Goal: Navigation & Orientation: Find specific page/section

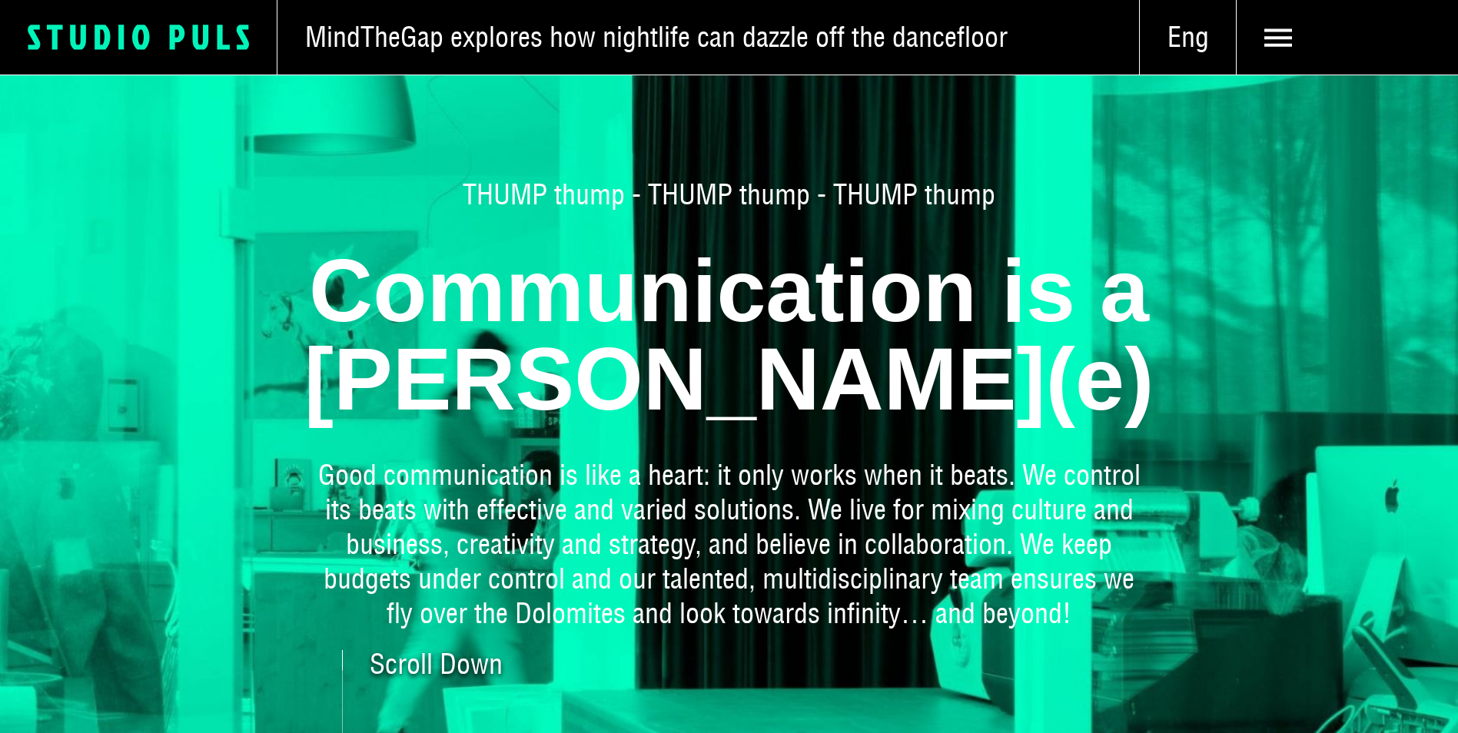
click at [131, 28] on icon "Logo Studio Puls" at bounding box center [152, 37] width 249 height 28
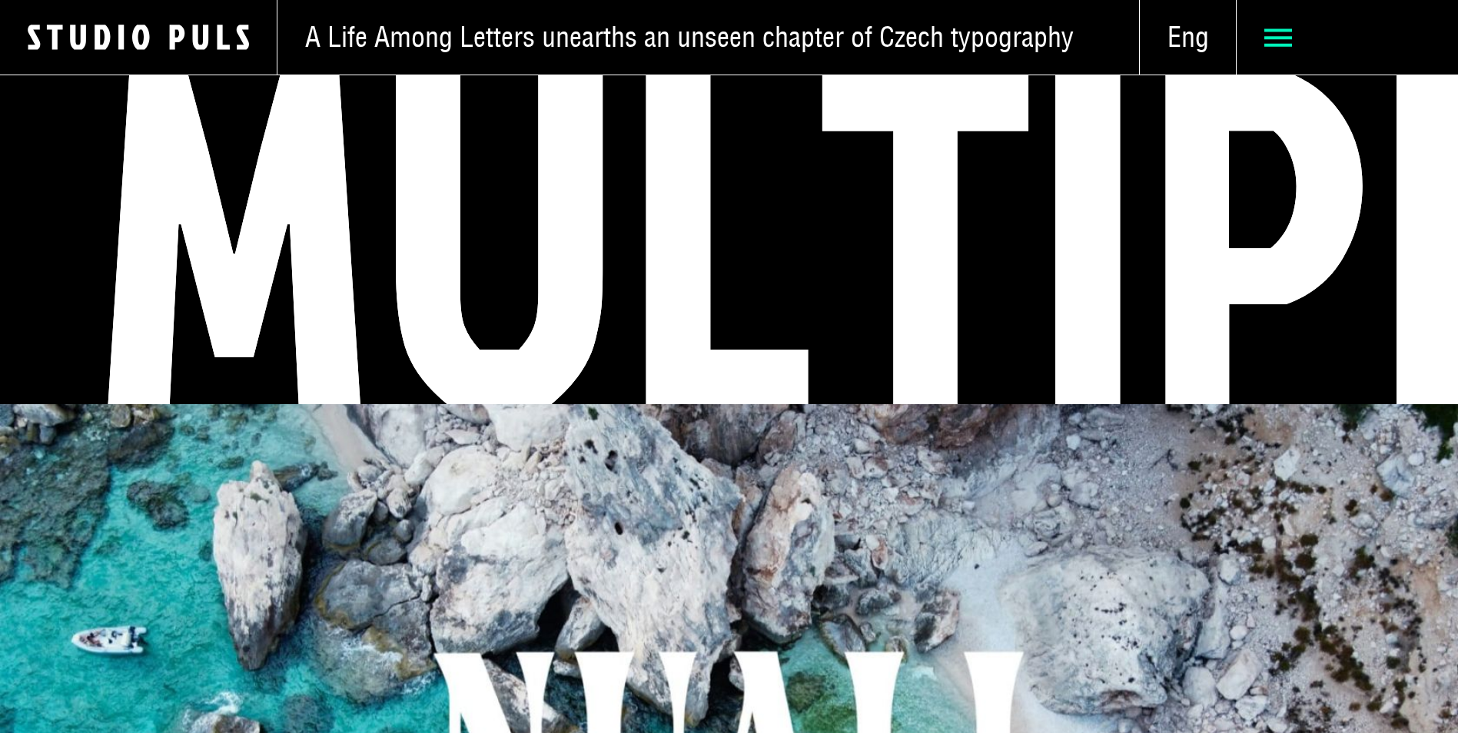
click at [1288, 48] on icon at bounding box center [1279, 38] width 28 height 28
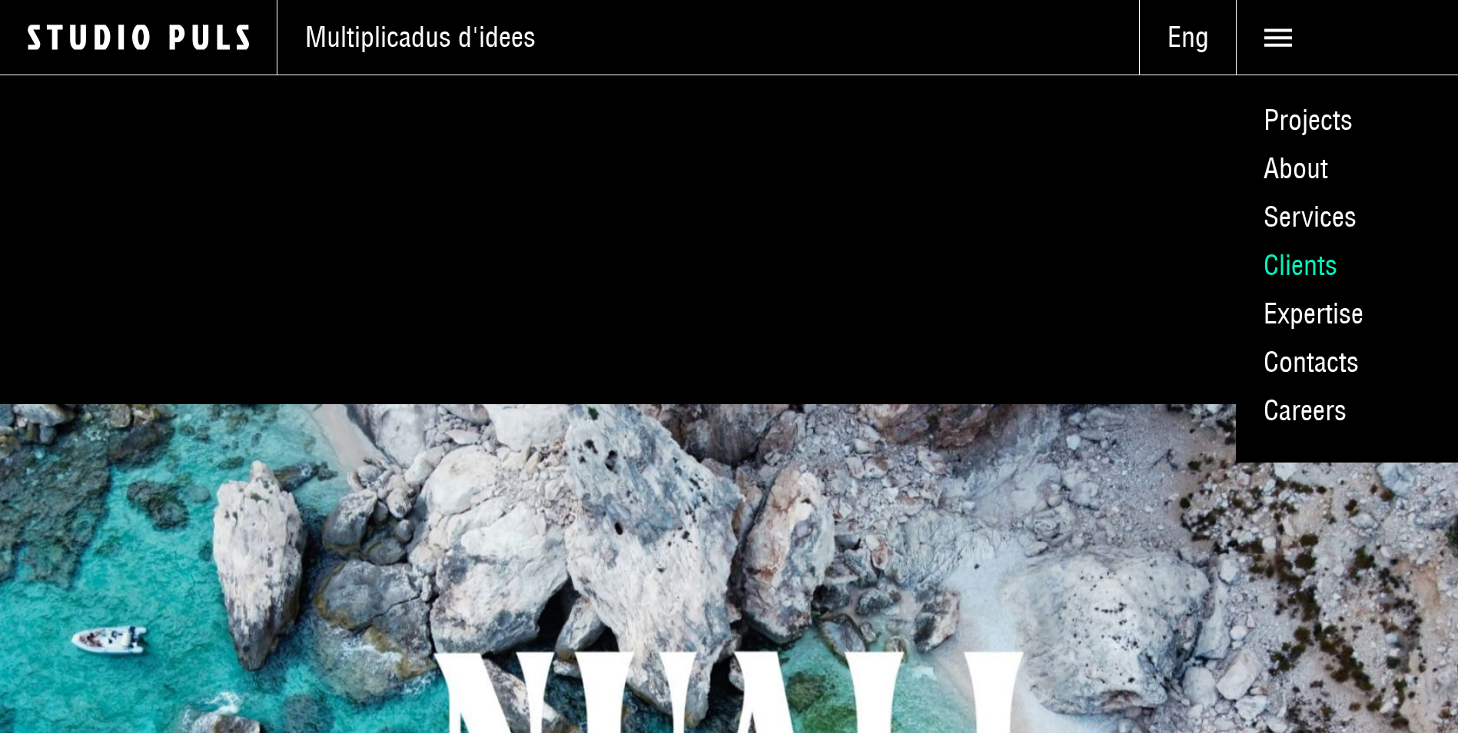
click at [1311, 260] on link "Clients" at bounding box center [1347, 265] width 222 height 48
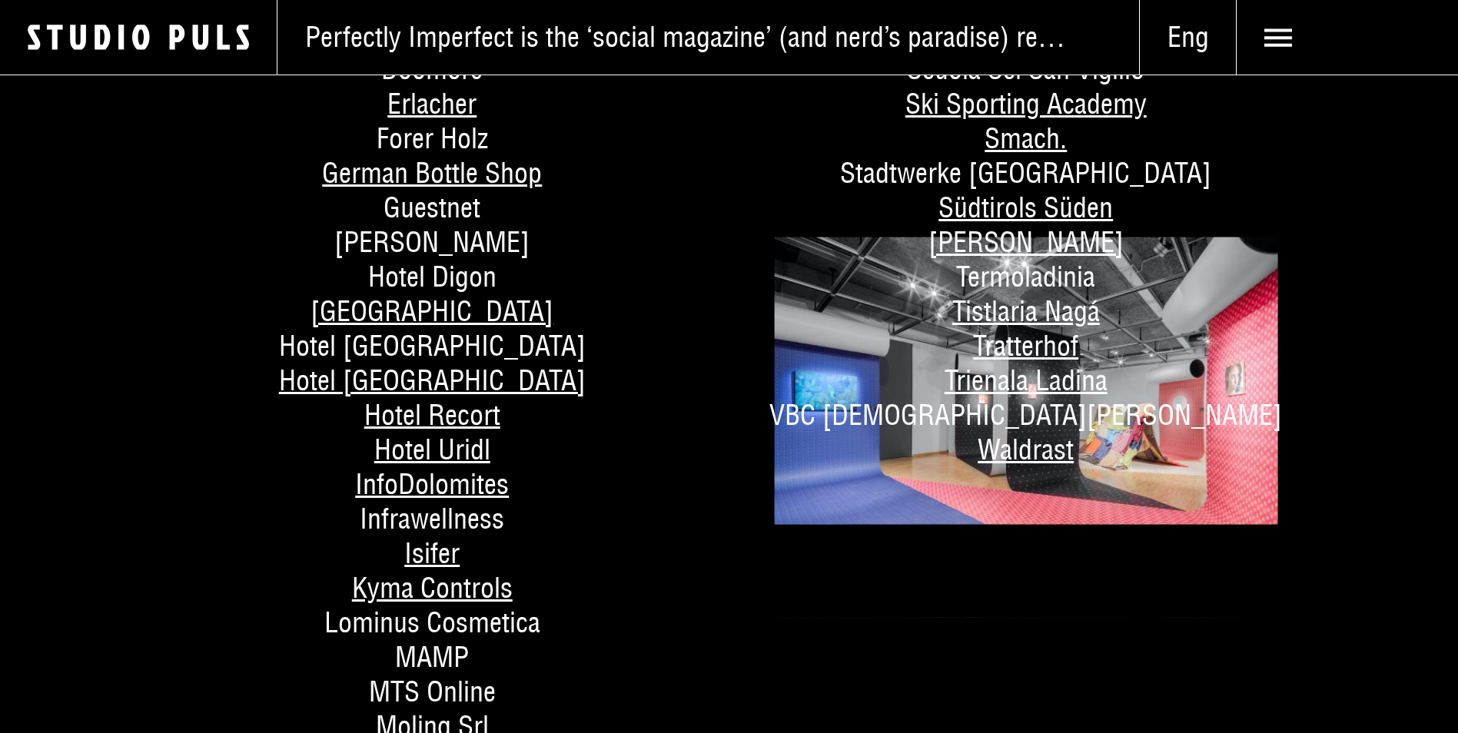
scroll to position [846, 0]
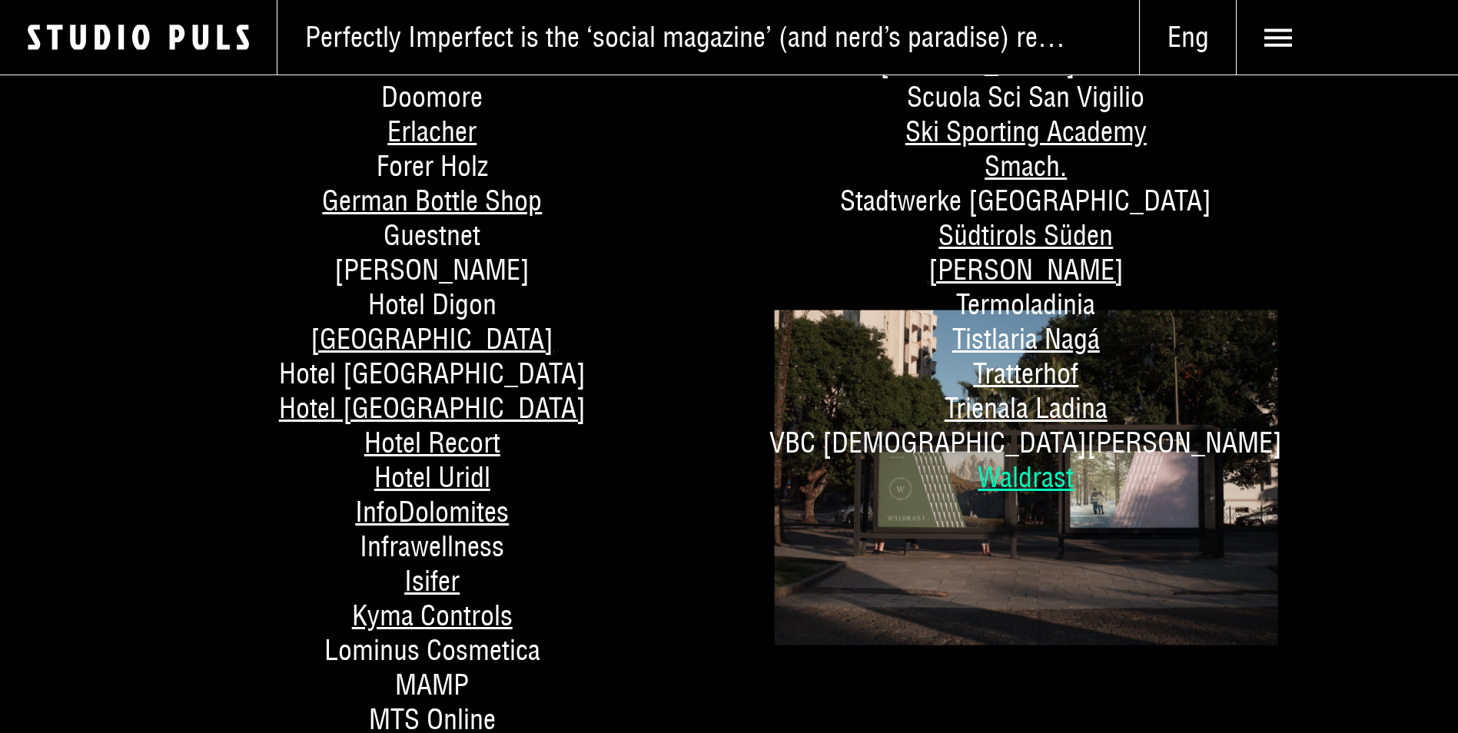
click at [1032, 482] on link "Waldrast" at bounding box center [1026, 477] width 96 height 35
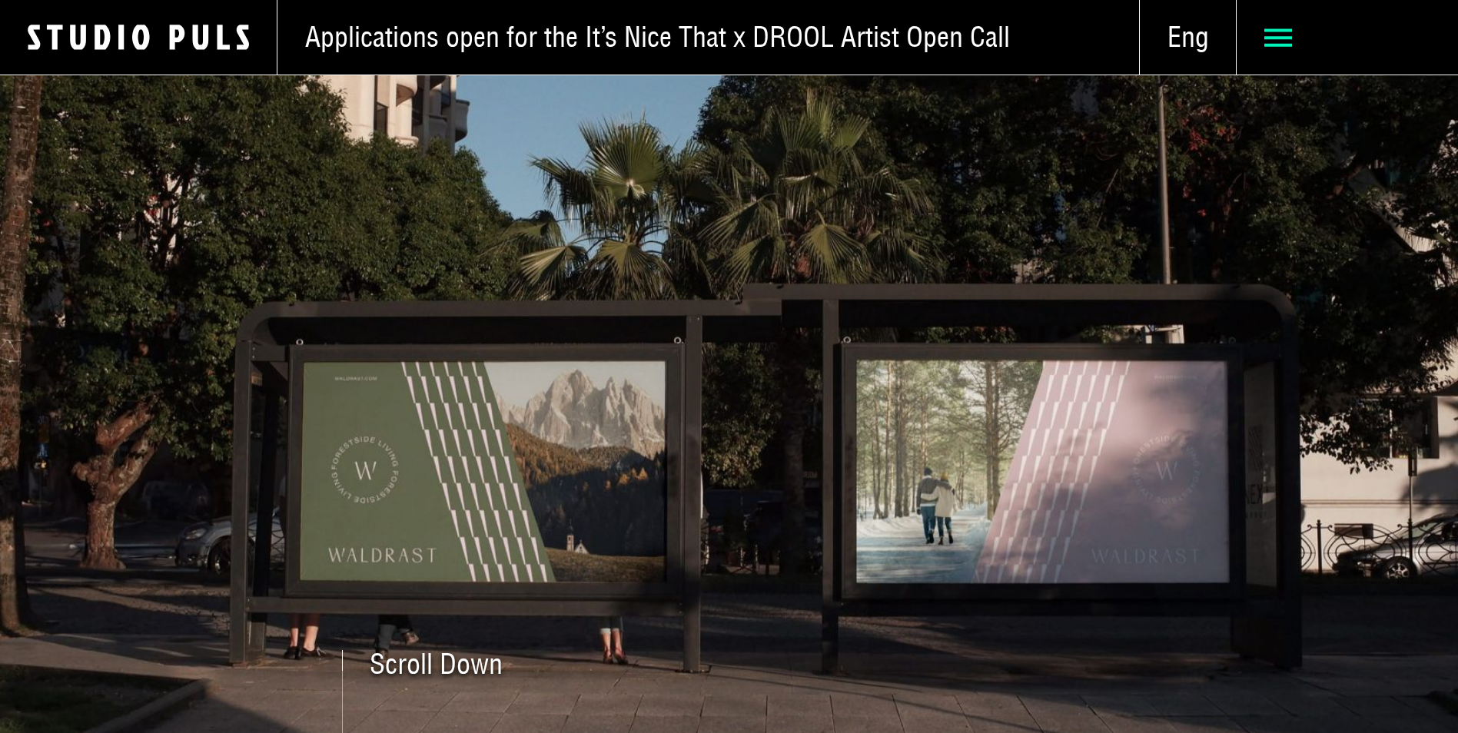
click at [1282, 30] on use at bounding box center [1279, 37] width 28 height 18
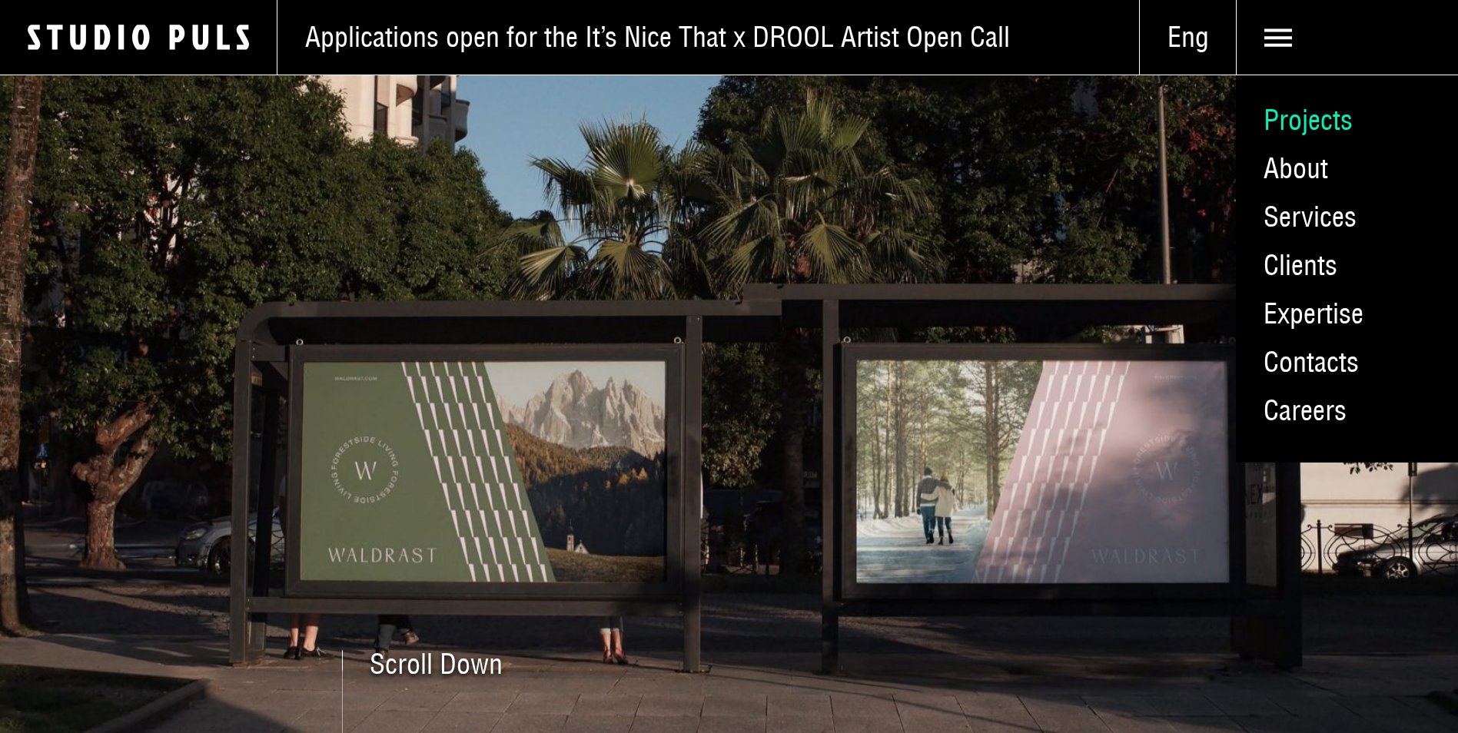
click at [1318, 114] on link "Projects" at bounding box center [1347, 120] width 222 height 48
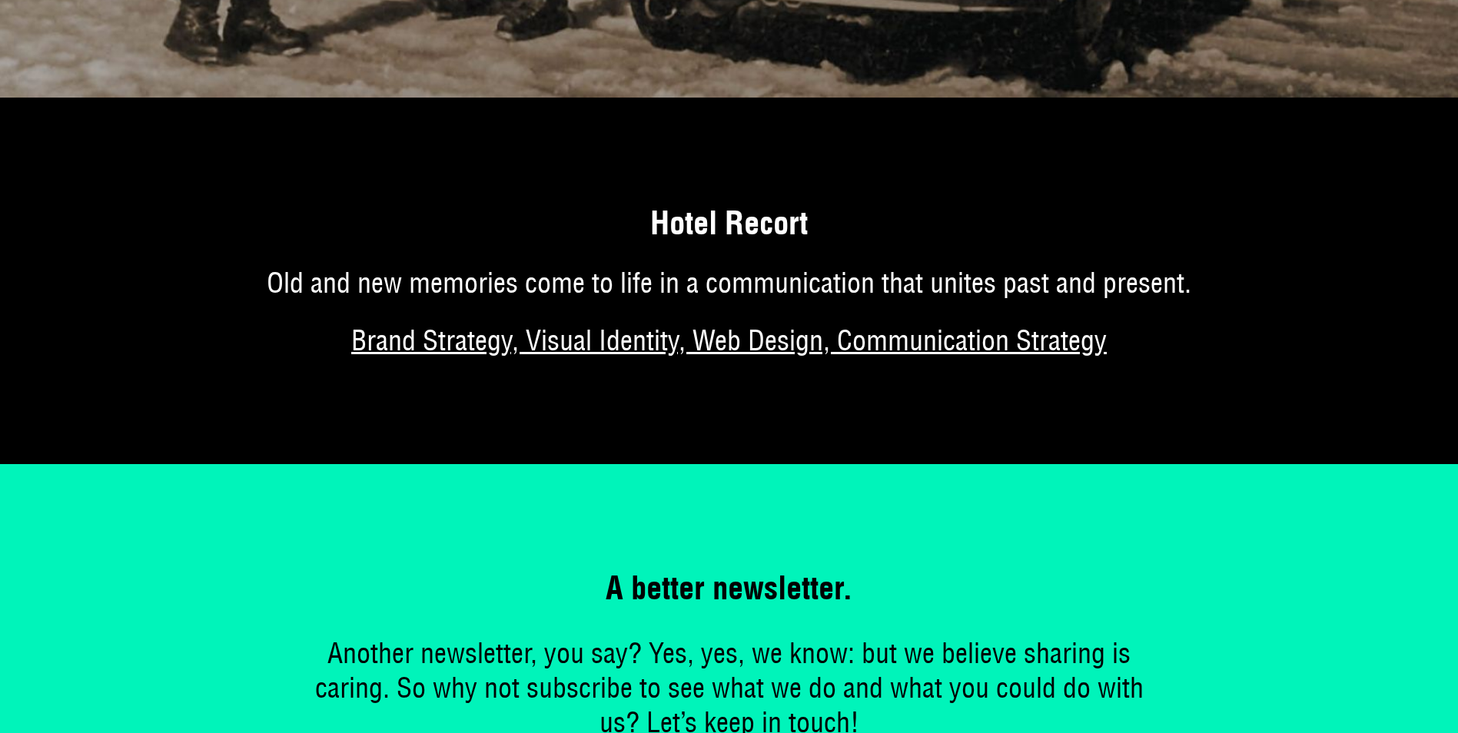
scroll to position [9456, 0]
